Goal: Task Accomplishment & Management: Use online tool/utility

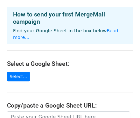
scroll to position [51, 0]
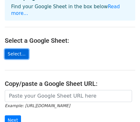
click at [15, 49] on link "Select..." at bounding box center [17, 54] width 24 height 10
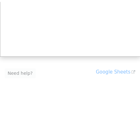
scroll to position [37, 0]
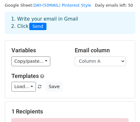
scroll to position [25, 0]
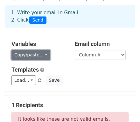
click at [35, 56] on link "Copy/paste..." at bounding box center [30, 55] width 39 height 10
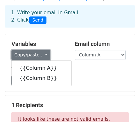
click at [35, 56] on link "Copy/paste..." at bounding box center [30, 55] width 39 height 10
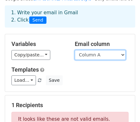
click at [93, 52] on select "Column A Column B" at bounding box center [100, 55] width 51 height 10
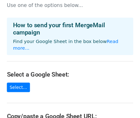
scroll to position [25, 0]
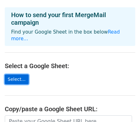
click at [17, 75] on link "Select..." at bounding box center [17, 80] width 24 height 10
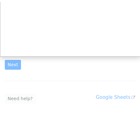
scroll to position [37, 0]
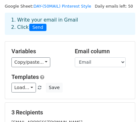
scroll to position [25, 0]
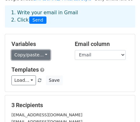
click at [33, 52] on link "Copy/paste..." at bounding box center [30, 55] width 39 height 10
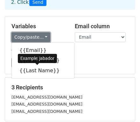
scroll to position [51, 0]
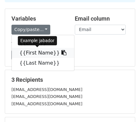
click at [27, 54] on link "{{First Name}}" at bounding box center [43, 53] width 62 height 10
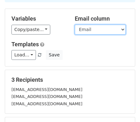
click at [98, 30] on select "Email First Name Last Name" at bounding box center [100, 30] width 51 height 10
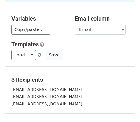
click at [56, 38] on div "Variables Copy/paste... {{Email}} {{First Name}} {{Last Name}} Email column Ema…" at bounding box center [70, 37] width 130 height 57
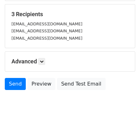
scroll to position [127, 0]
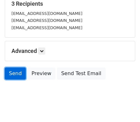
click at [13, 71] on link "Send" at bounding box center [15, 74] width 21 height 12
